Goal: Task Accomplishment & Management: Use online tool/utility

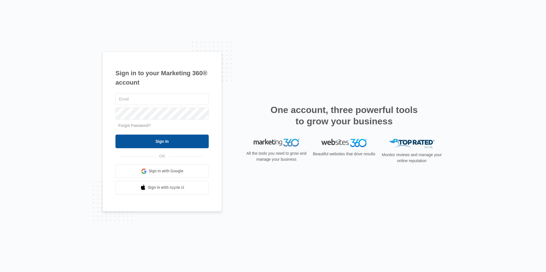
type input "[EMAIL_ADDRESS][DOMAIN_NAME]"
click at [193, 140] on input "Sign In" at bounding box center [161, 142] width 93 height 14
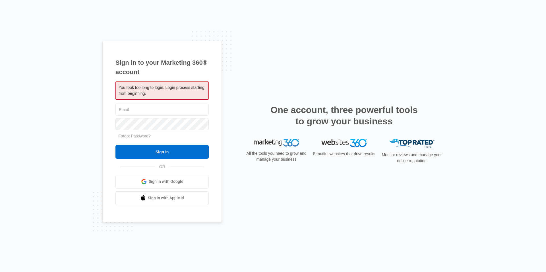
type input "[EMAIL_ADDRESS][DOMAIN_NAME]"
drag, startPoint x: 171, startPoint y: 161, endPoint x: 165, endPoint y: 156, distance: 7.0
click at [166, 157] on div "hslease@vintage-corp.com Forgot Password? Sign In OR Sign in with Google Sign i…" at bounding box center [161, 154] width 93 height 103
click at [165, 154] on input "Sign In" at bounding box center [161, 152] width 93 height 14
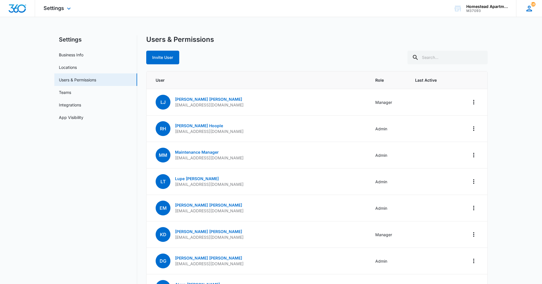
click at [533, 12] on div "187 CH [PERSON_NAME] [EMAIL_ADDRESS][DOMAIN_NAME] My Profile 187 Notifications …" at bounding box center [529, 8] width 26 height 17
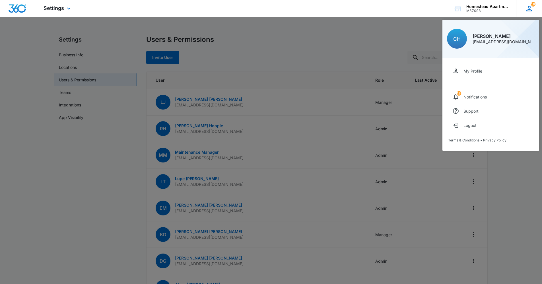
click at [499, 36] on div "[PERSON_NAME]" at bounding box center [503, 36] width 62 height 5
click at [278, 32] on div at bounding box center [271, 142] width 542 height 284
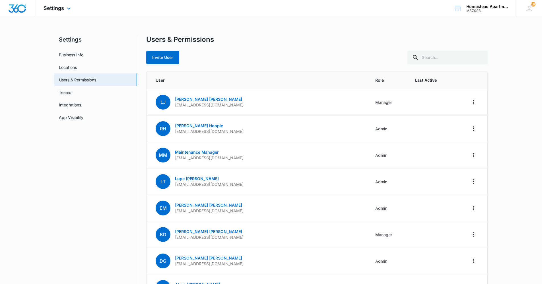
click at [64, 12] on div "Settings Apps Reputation Websites Forms CRM Email Social Content Intelligence F…" at bounding box center [58, 8] width 46 height 17
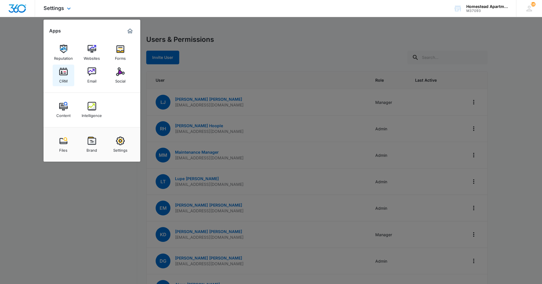
click at [65, 76] on div "CRM" at bounding box center [63, 79] width 9 height 7
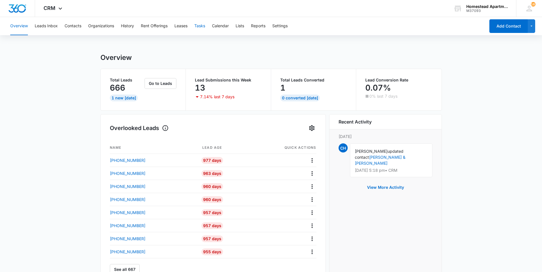
click at [198, 26] on button "Tasks" at bounding box center [199, 26] width 11 height 18
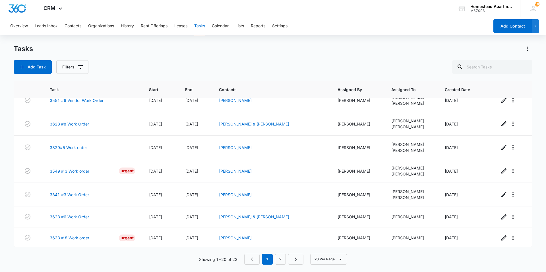
scroll to position [142, 0]
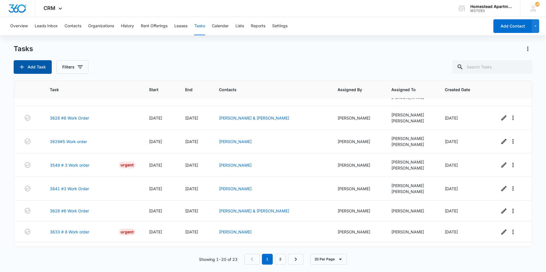
click at [30, 66] on button "Add Task" at bounding box center [33, 67] width 38 height 14
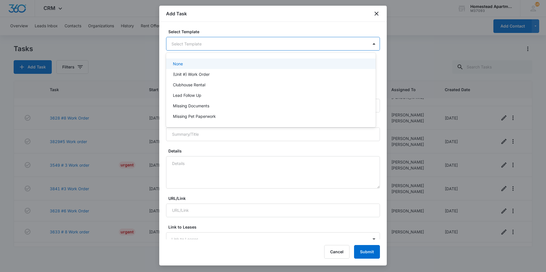
click at [185, 42] on body "CRM Apps Reputation Websites Forms CRM Email Social Content Intelligence Files …" at bounding box center [273, 136] width 546 height 272
click at [373, 13] on div at bounding box center [273, 136] width 546 height 272
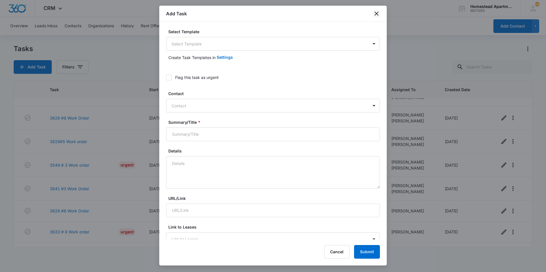
click at [373, 13] on icon "close" at bounding box center [376, 13] width 7 height 7
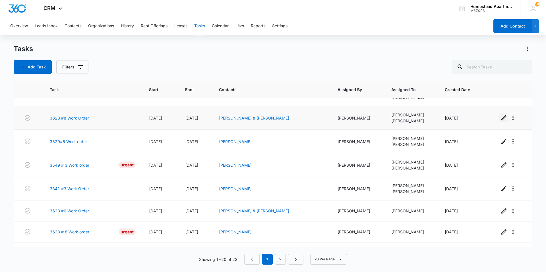
click at [500, 121] on icon "button" at bounding box center [503, 118] width 7 height 7
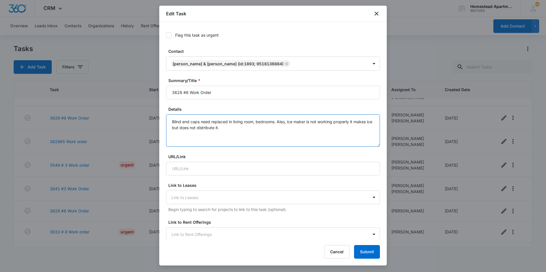
click at [229, 128] on textarea "Blind end caps need replaced in living room, bedrooms. Also, ice maker is not w…" at bounding box center [273, 131] width 214 height 32
type textarea "Blind end caps need replaced in living room, bedrooms. Also, ice maker is not w…"
